Goal: Register for event/course

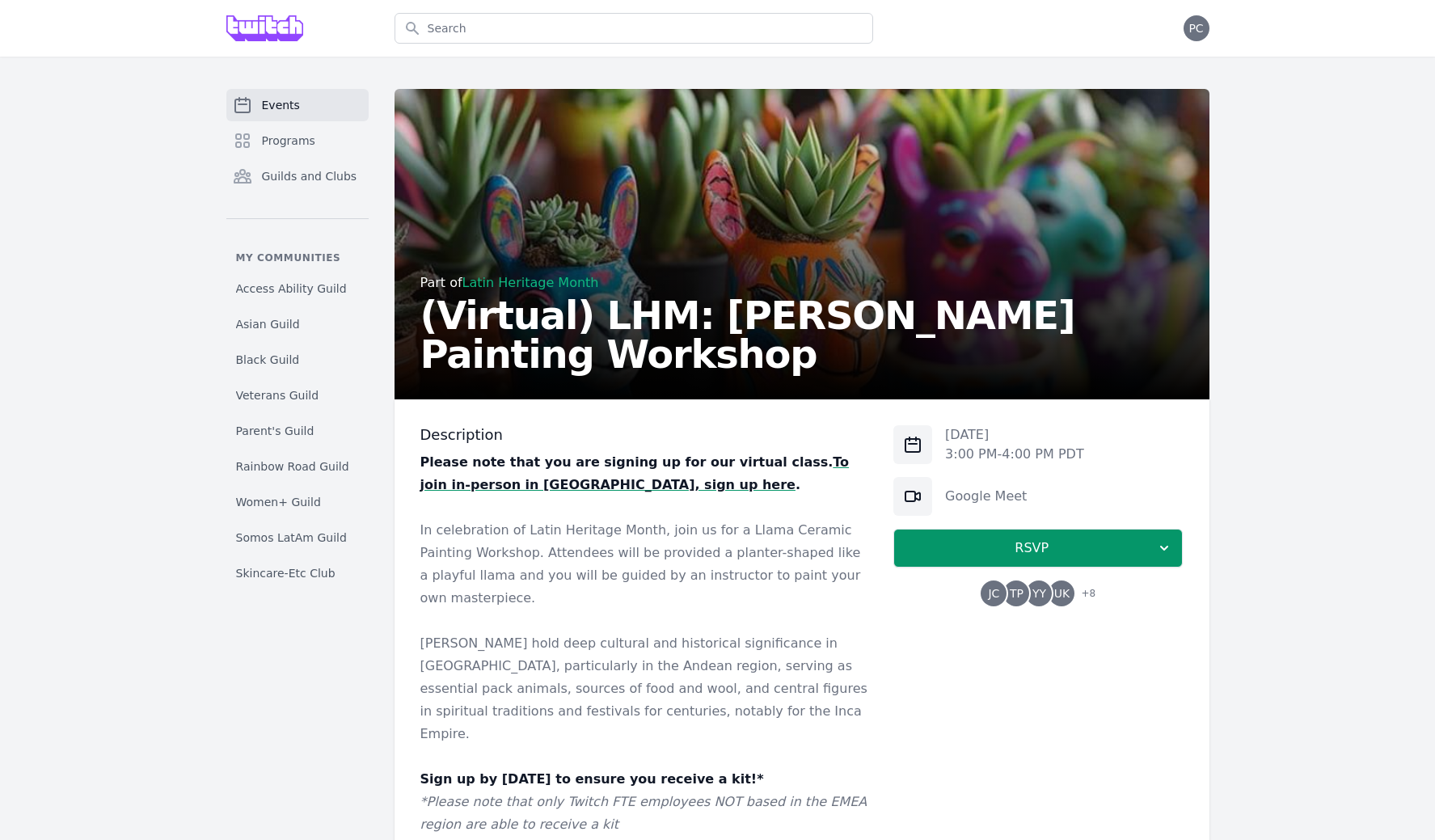
scroll to position [167, 0]
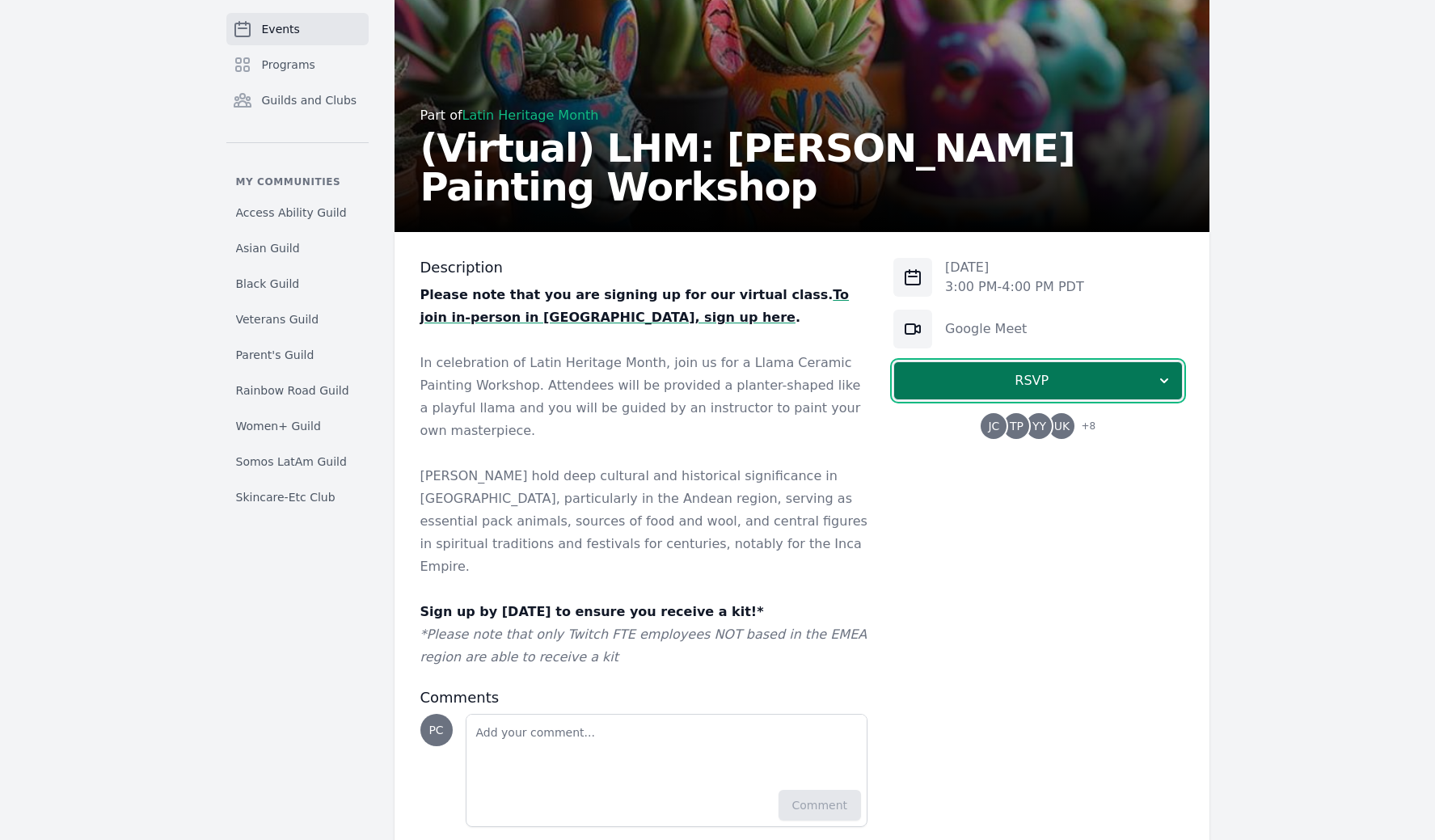
click at [1179, 382] on button "RSVP" at bounding box center [1038, 381] width 290 height 39
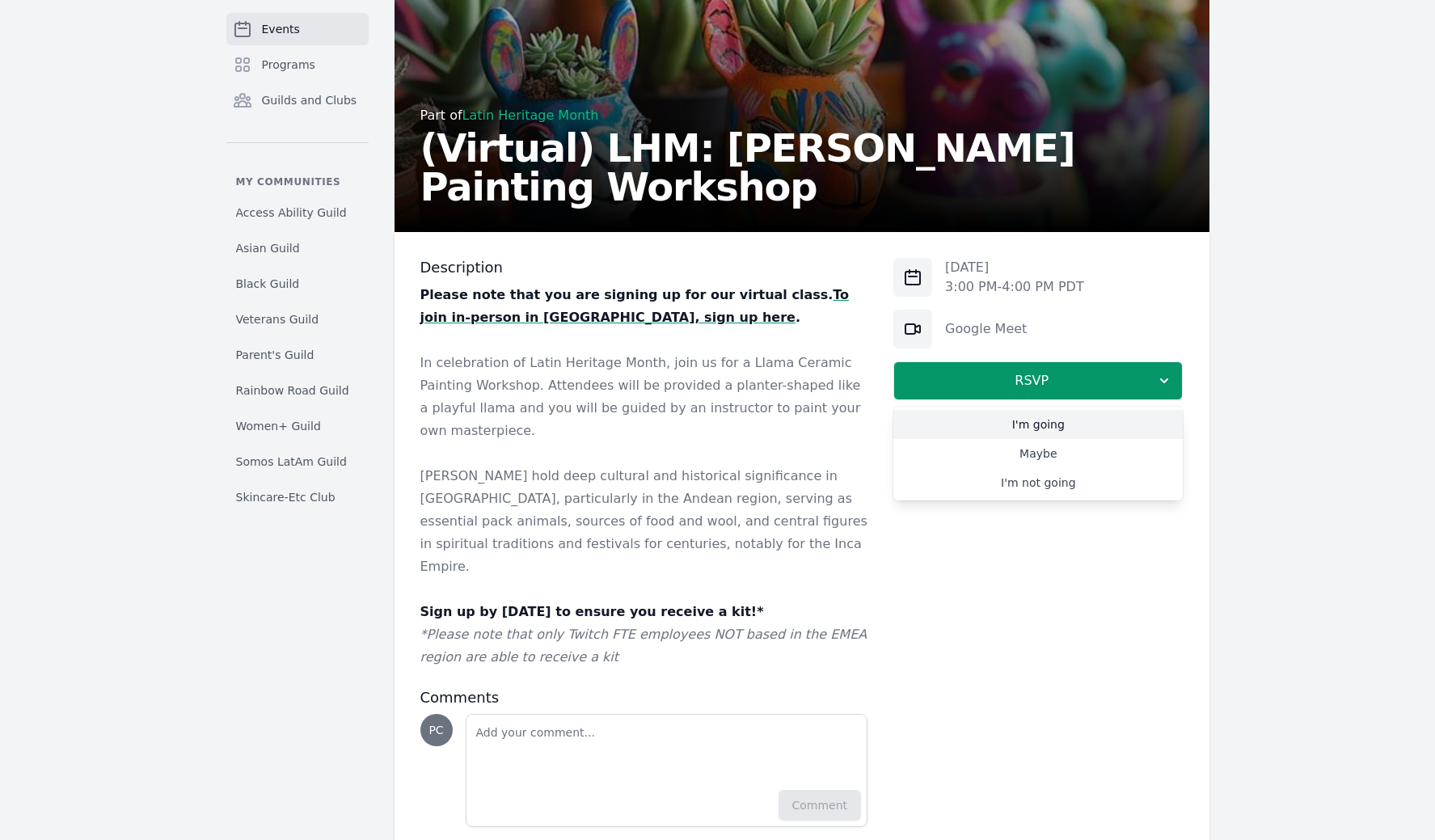
click at [1108, 422] on link "I'm going" at bounding box center [1038, 423] width 290 height 29
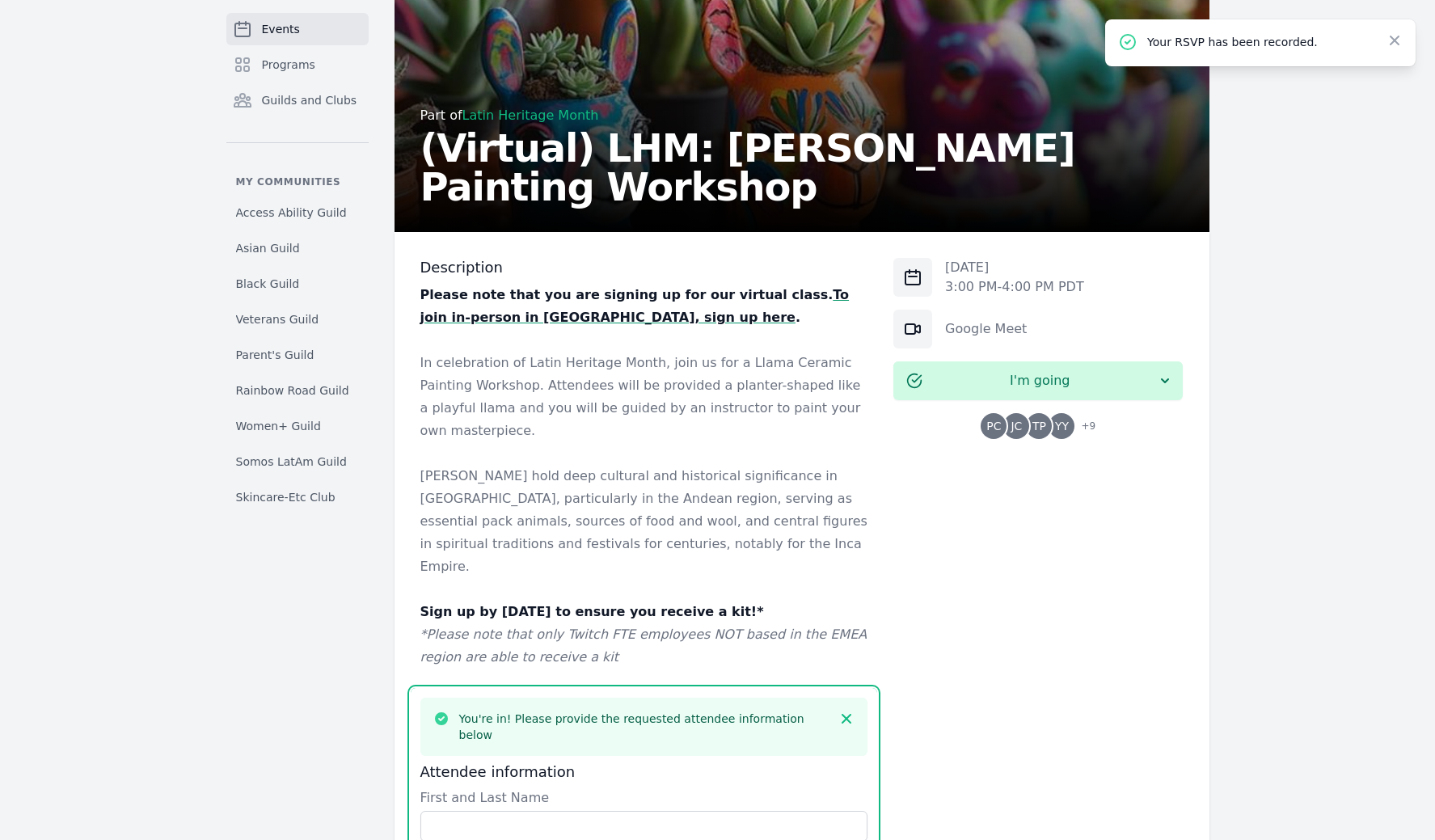
scroll to position [775, 0]
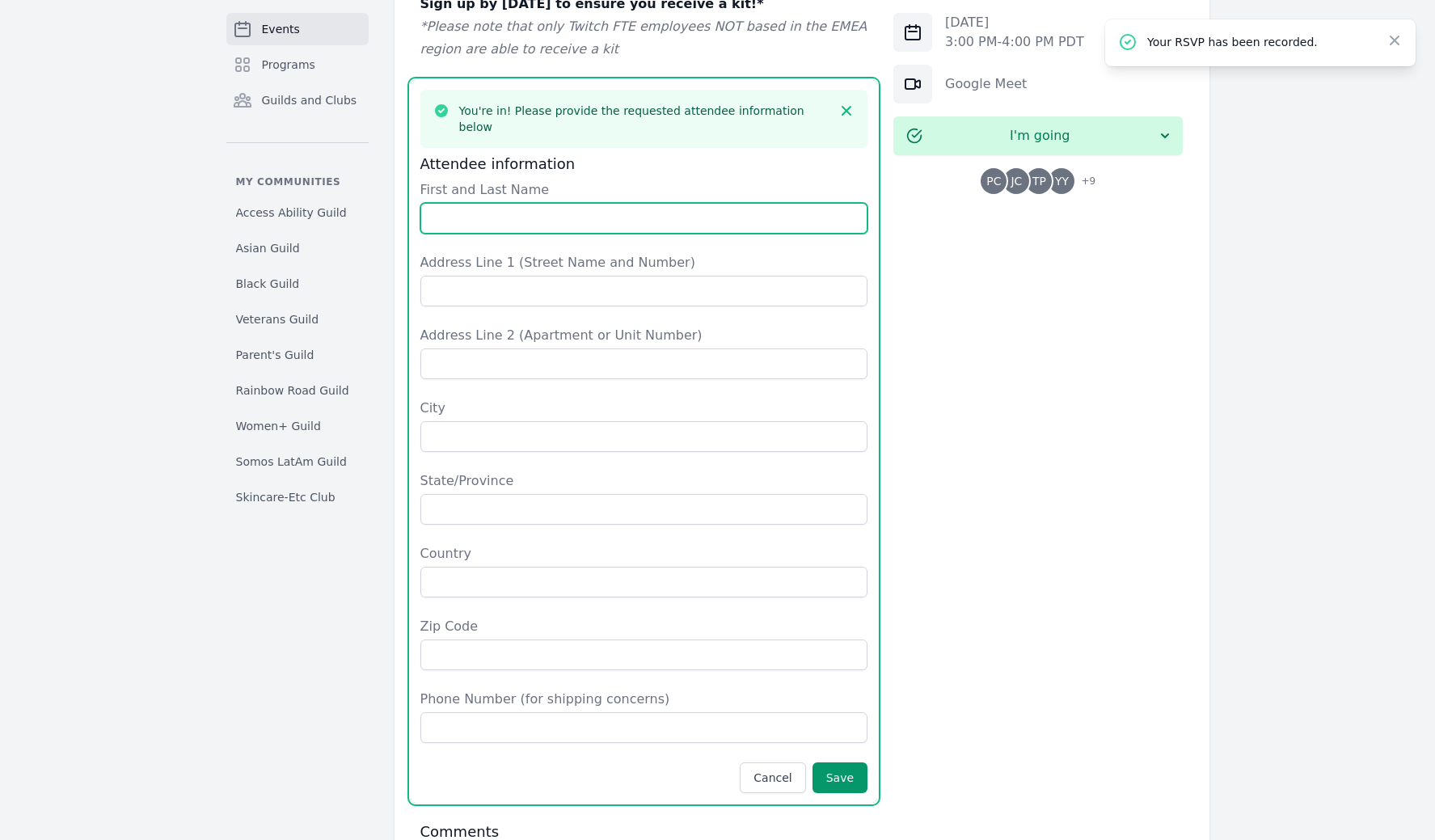
click at [479, 203] on input "First and Last Name" at bounding box center [644, 217] width 448 height 30
type input "[PERSON_NAME]"
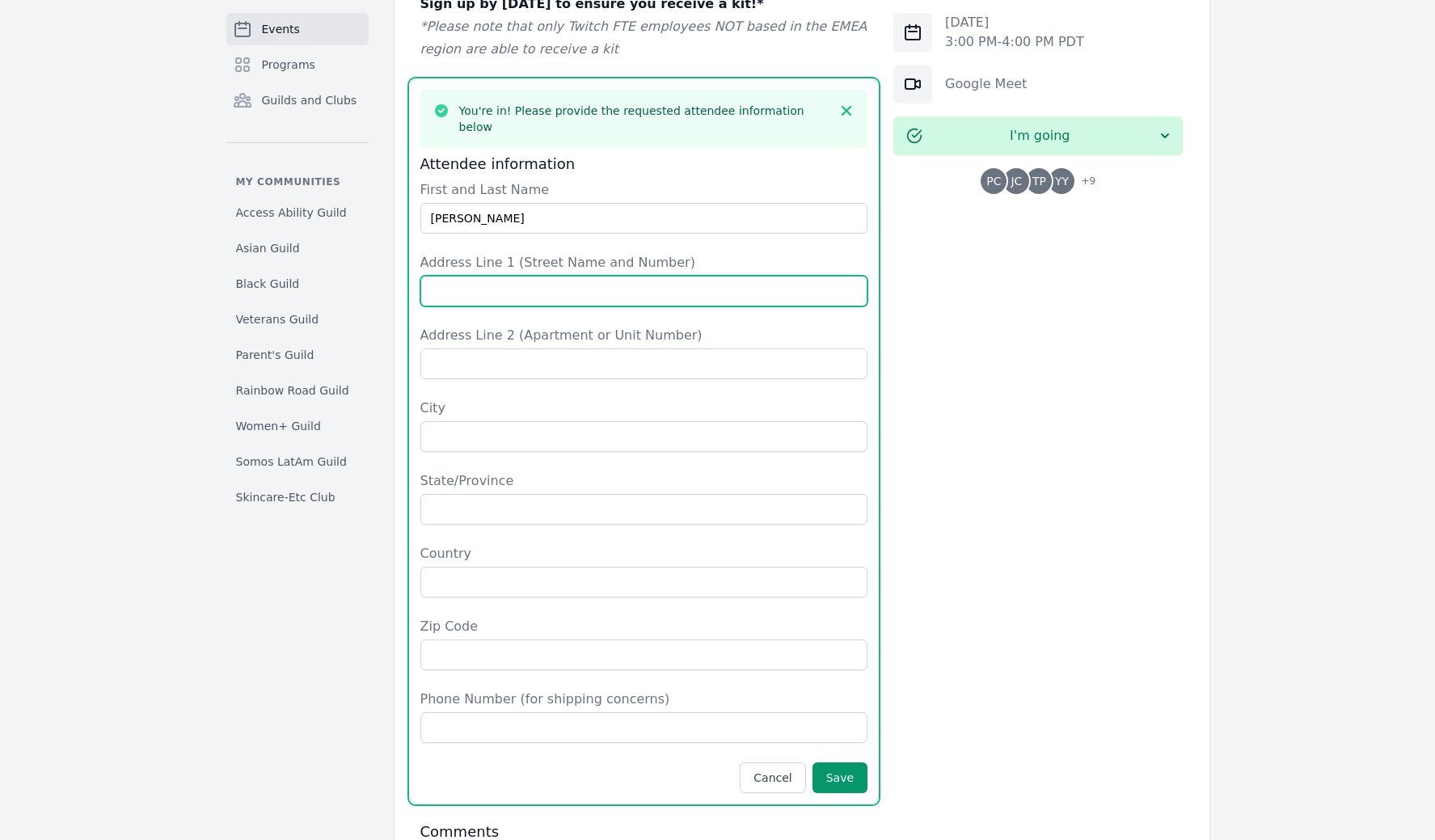
click at [599, 276] on input "Address Line 1 (Street Name and Number)" at bounding box center [644, 290] width 448 height 30
type input "[STREET_ADDRESS]"
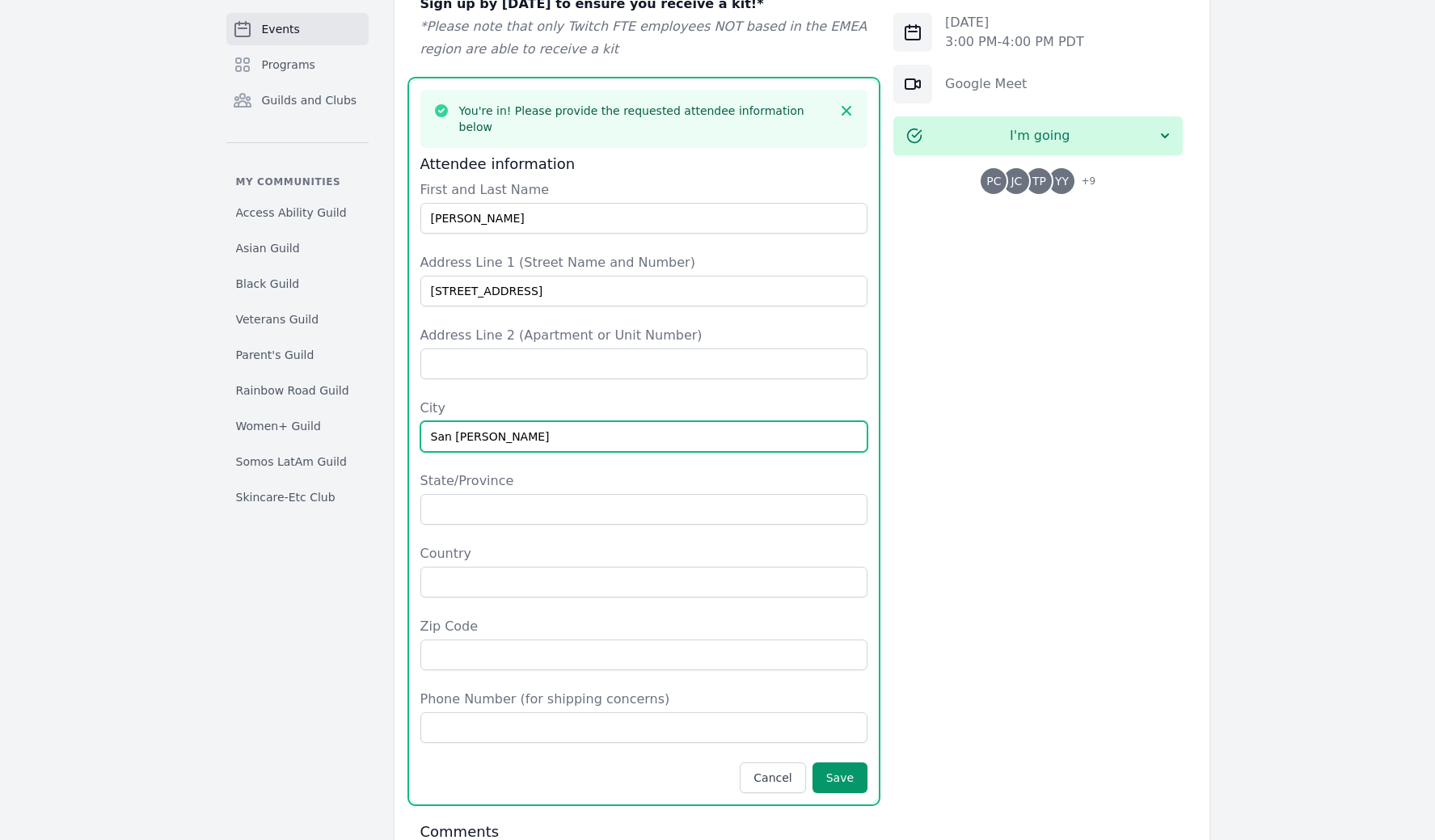
type input "San [PERSON_NAME]"
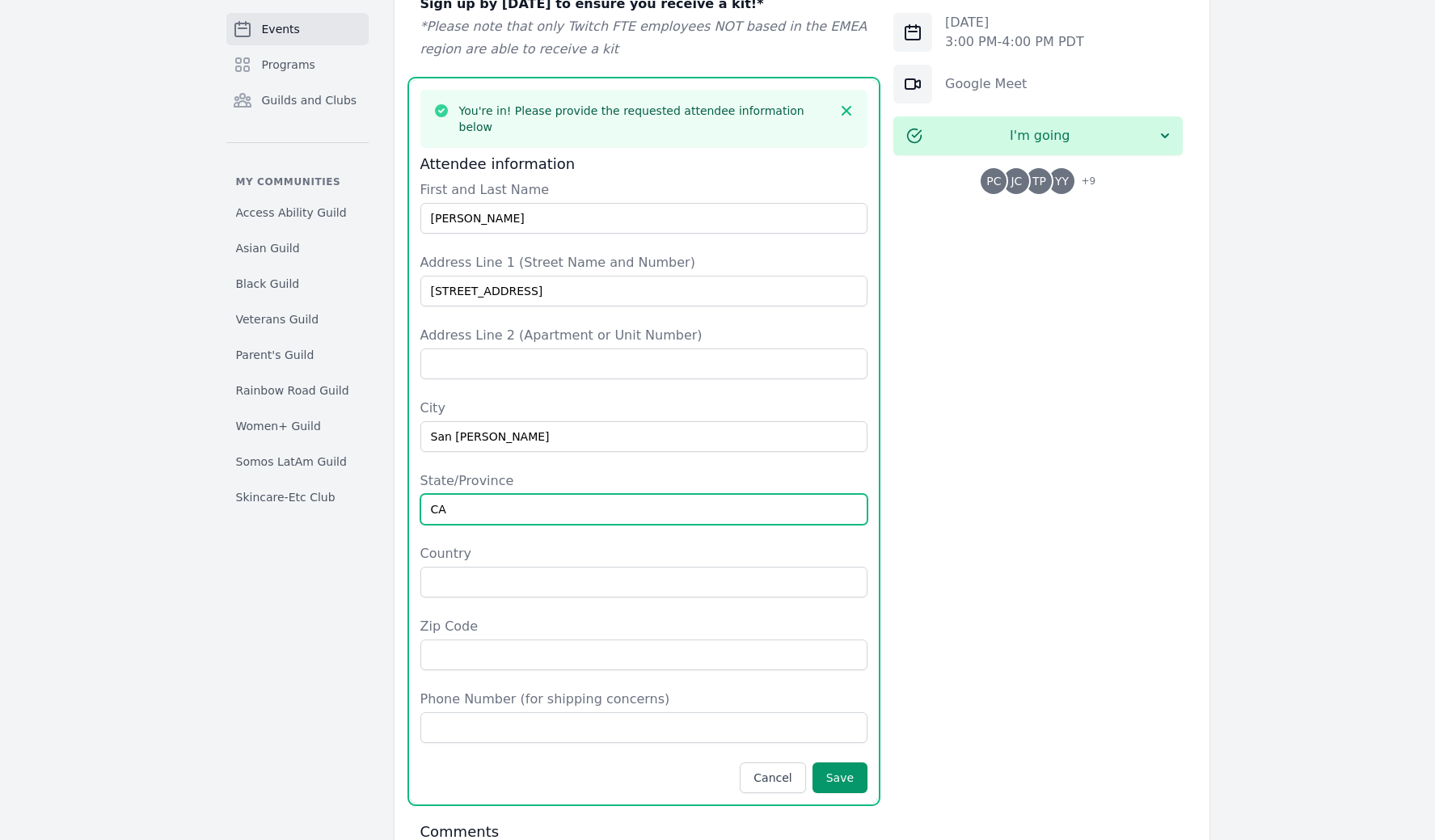
type input "CA"
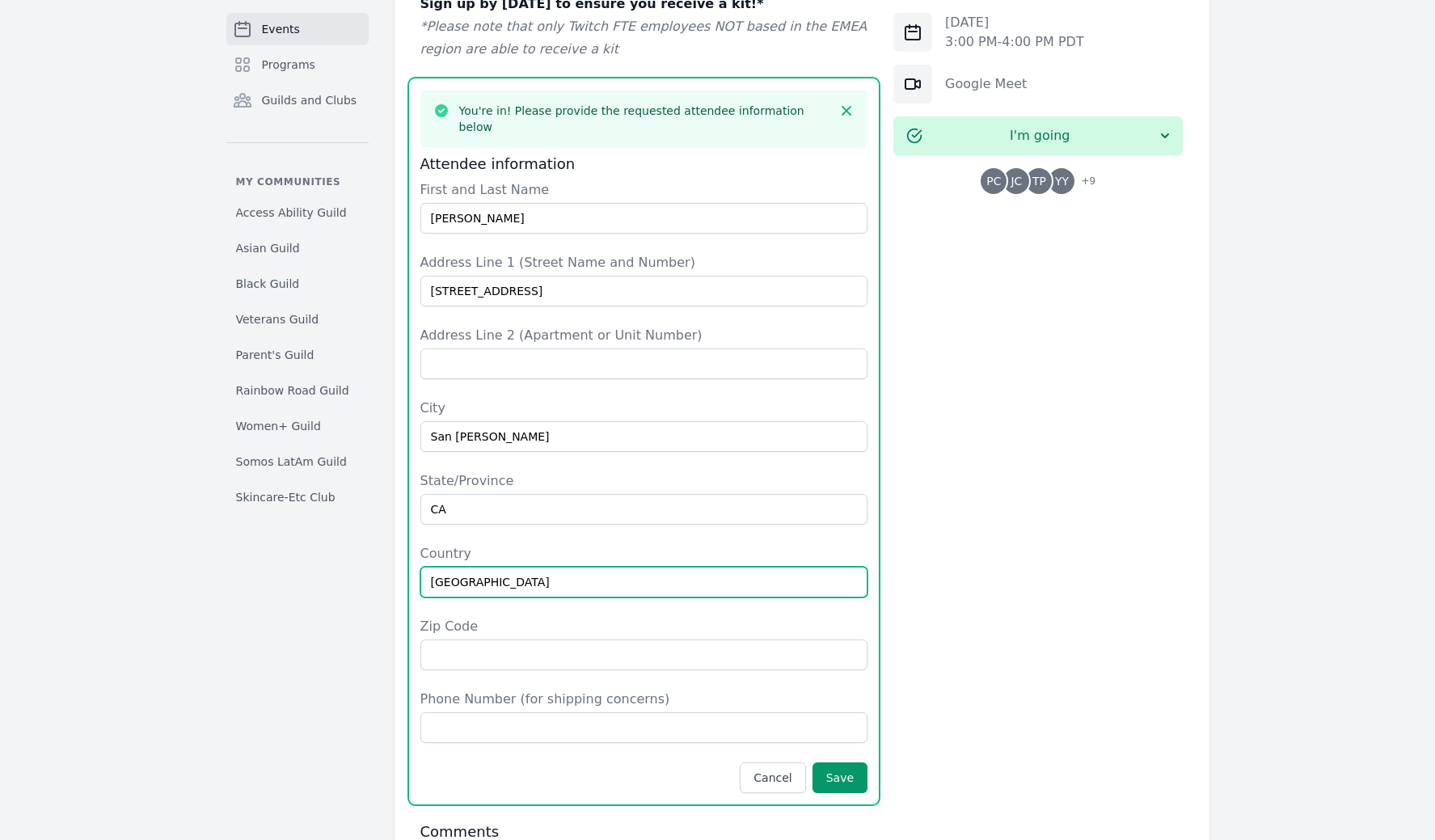
type input "[GEOGRAPHIC_DATA]"
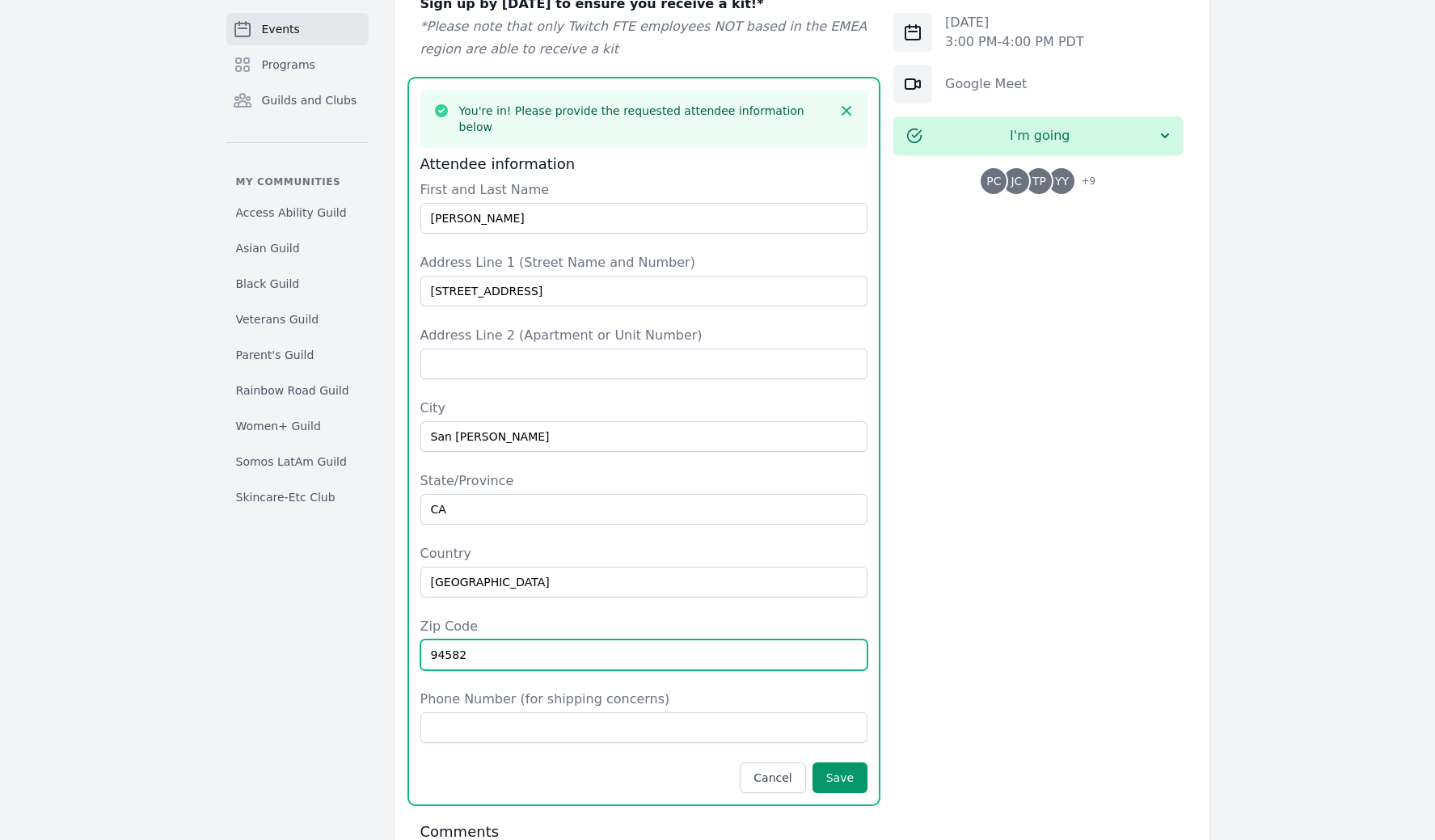
type input "94582"
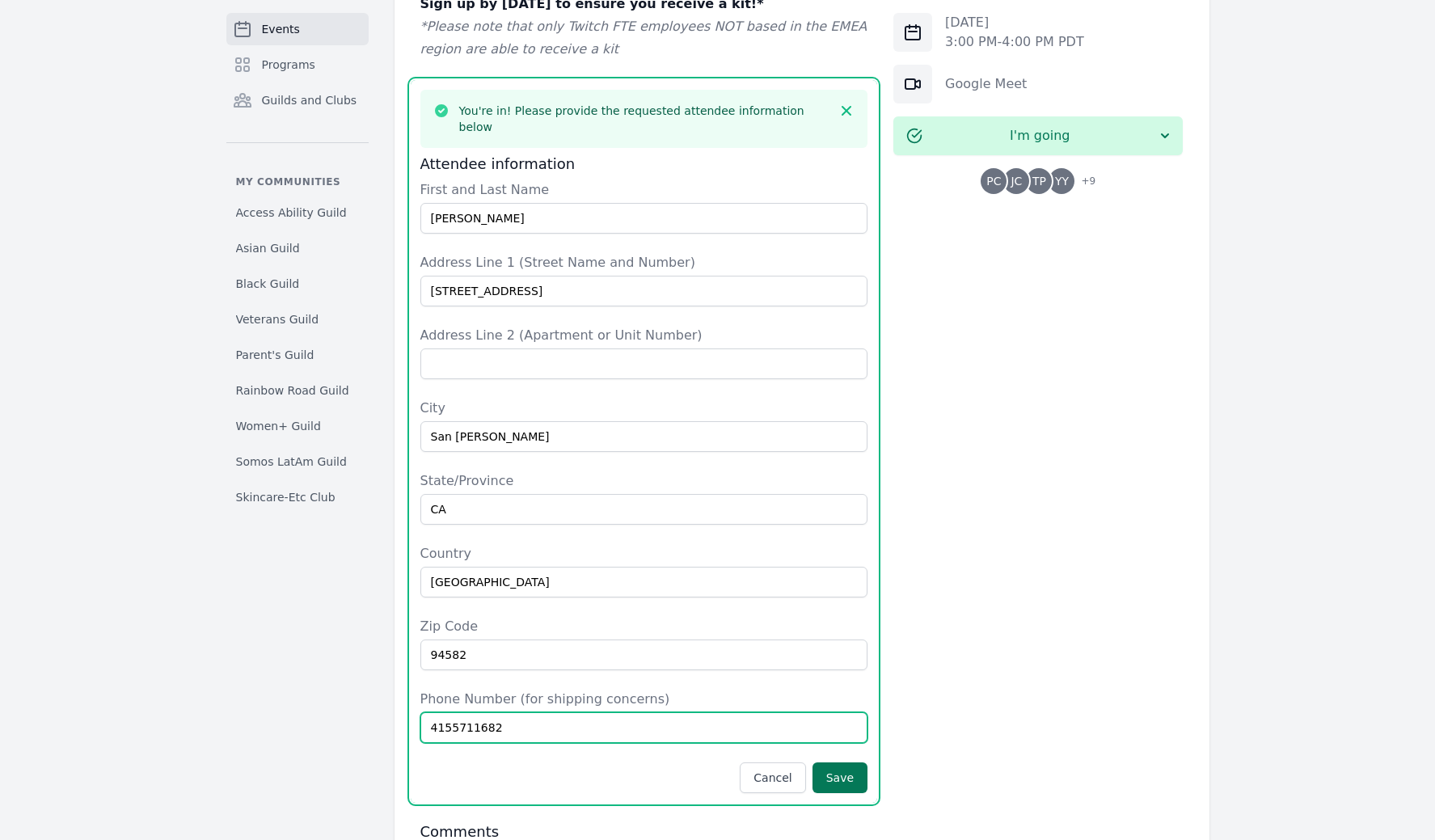
type input "4155711682"
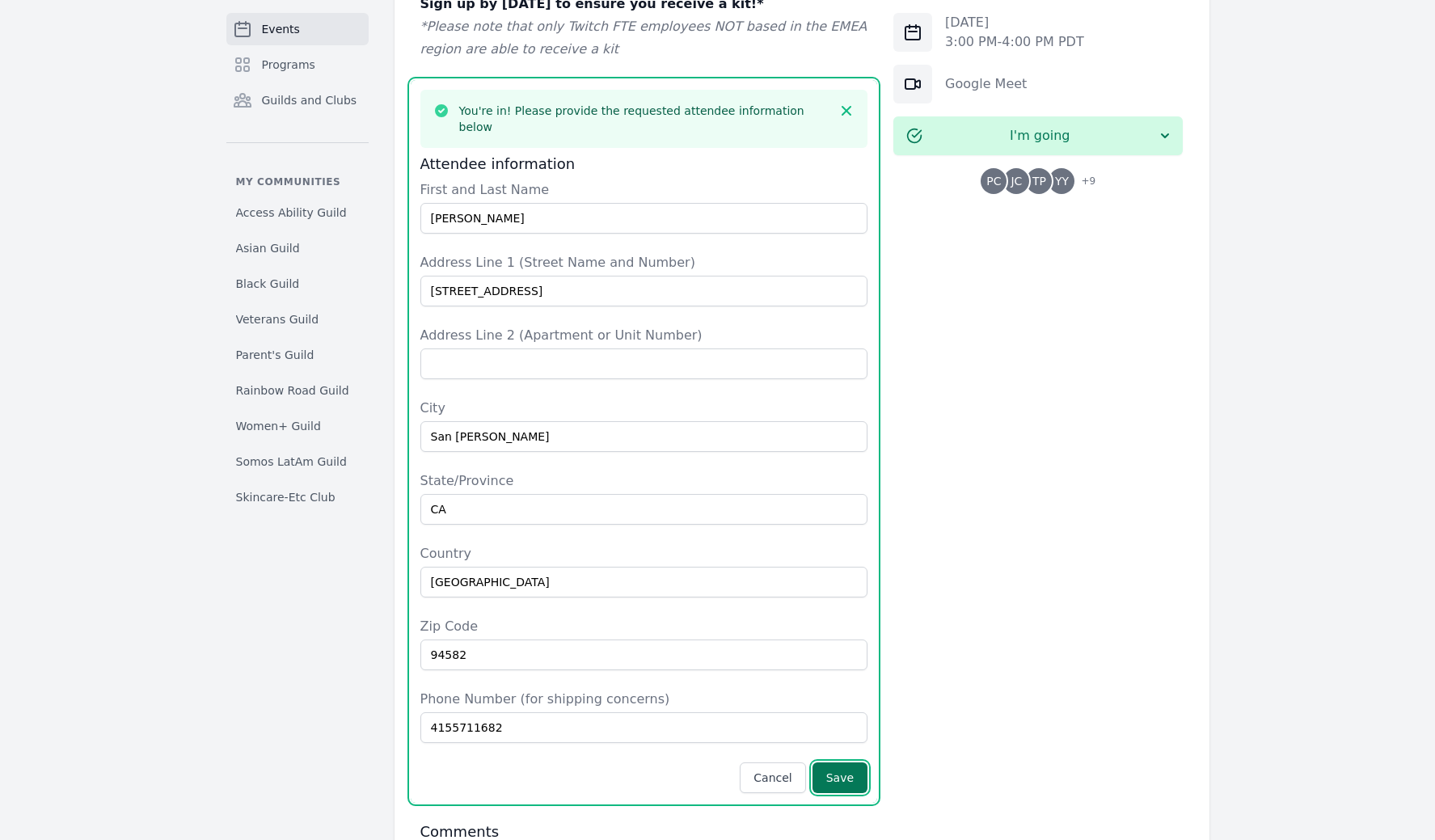
click at [860, 763] on button "Save" at bounding box center [839, 777] width 55 height 30
